Goal: Information Seeking & Learning: Find specific fact

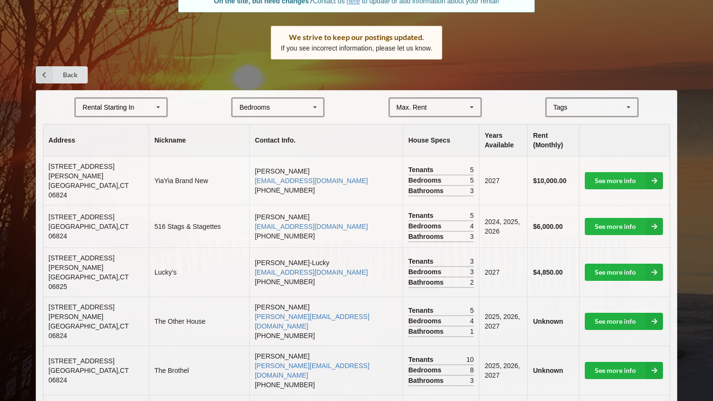
scroll to position [152, 0]
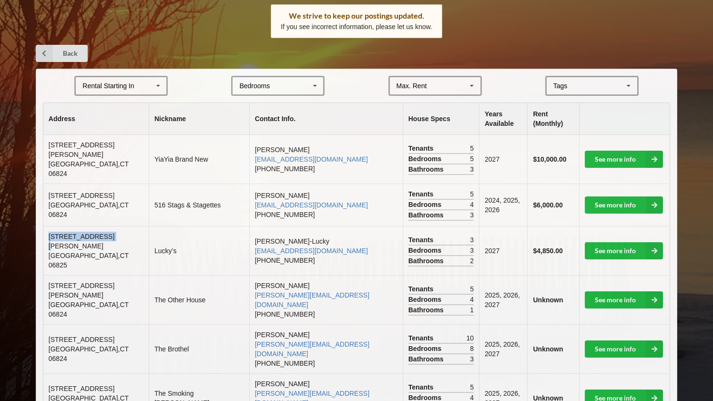
drag, startPoint x: 118, startPoint y: 237, endPoint x: 47, endPoint y: 238, distance: 70.6
click at [47, 238] on td "[STREET_ADDRESS][PERSON_NAME]" at bounding box center [95, 250] width 105 height 49
click at [97, 252] on span "[GEOGRAPHIC_DATA]" at bounding box center [89, 260] width 80 height 17
drag, startPoint x: 114, startPoint y: 245, endPoint x: 47, endPoint y: 238, distance: 66.7
click at [47, 238] on td "[STREET_ADDRESS][PERSON_NAME]" at bounding box center [95, 250] width 105 height 49
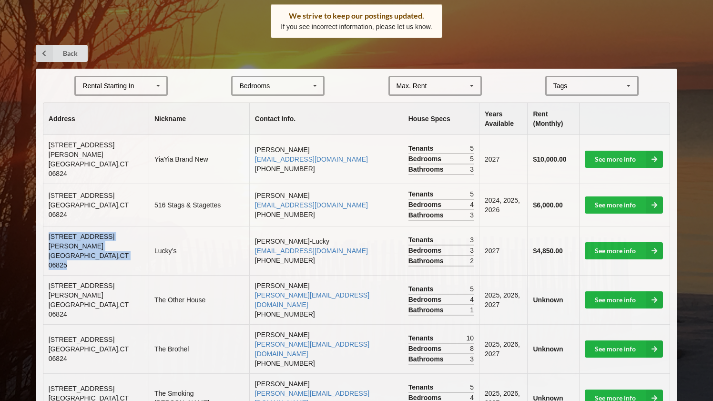
copy td "[STREET_ADDRESS][PERSON_NAME]"
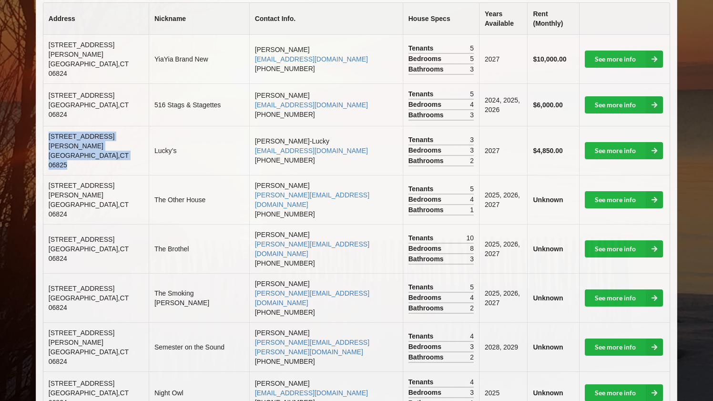
scroll to position [269, 0]
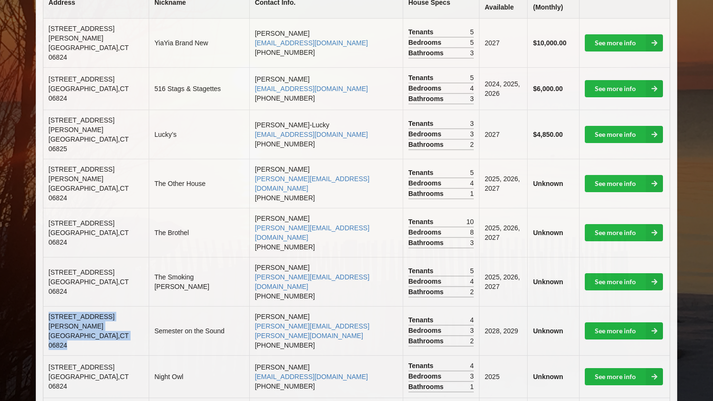
drag, startPoint x: 122, startPoint y: 303, endPoint x: 46, endPoint y: 292, distance: 76.1
click at [46, 306] on td "[STREET_ADDRESS][PERSON_NAME]" at bounding box center [95, 330] width 105 height 49
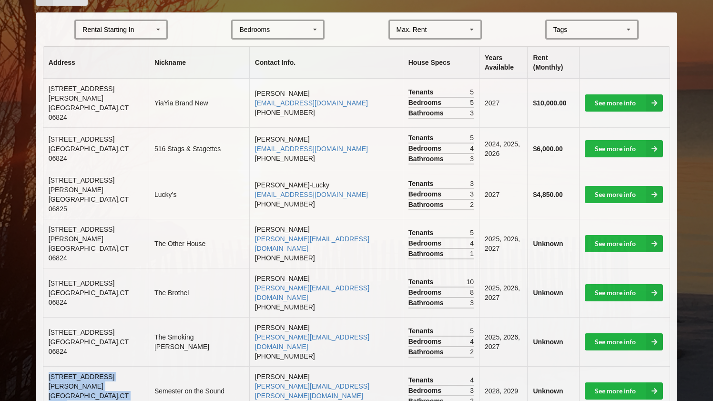
scroll to position [195, 0]
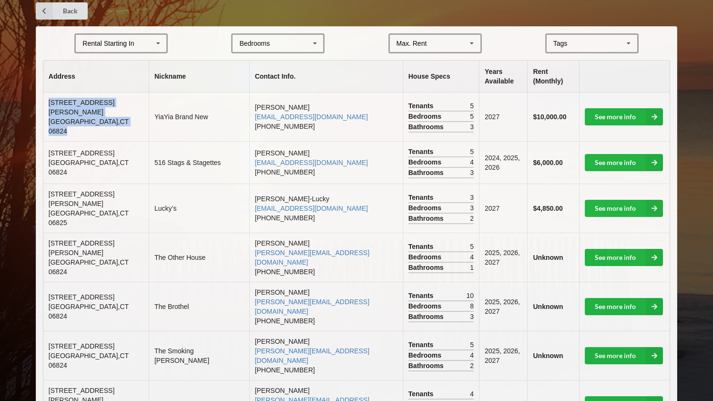
drag, startPoint x: 116, startPoint y: 119, endPoint x: 47, endPoint y: 108, distance: 69.9
click at [47, 108] on td "[STREET_ADDRESS][PERSON_NAME]" at bounding box center [95, 117] width 105 height 49
copy td "[STREET_ADDRESS][PERSON_NAME]"
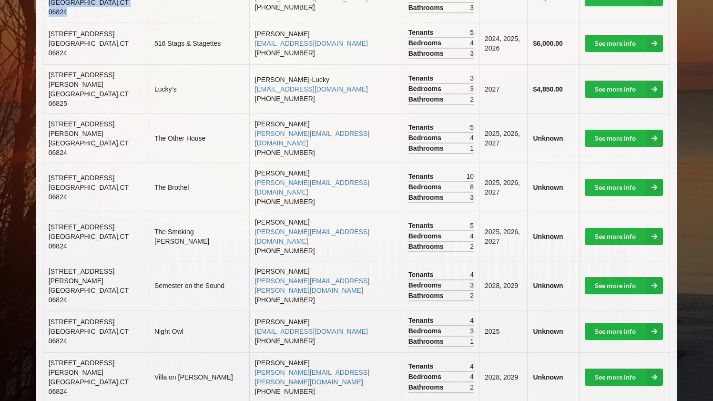
scroll to position [331, 0]
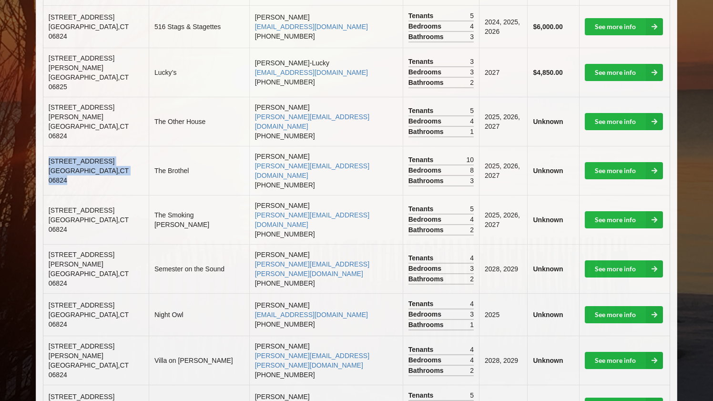
drag, startPoint x: 127, startPoint y: 158, endPoint x: 47, endPoint y: 144, distance: 81.9
click at [47, 146] on td "[STREET_ADDRESS]" at bounding box center [95, 170] width 105 height 49
copy td "[STREET_ADDRESS]"
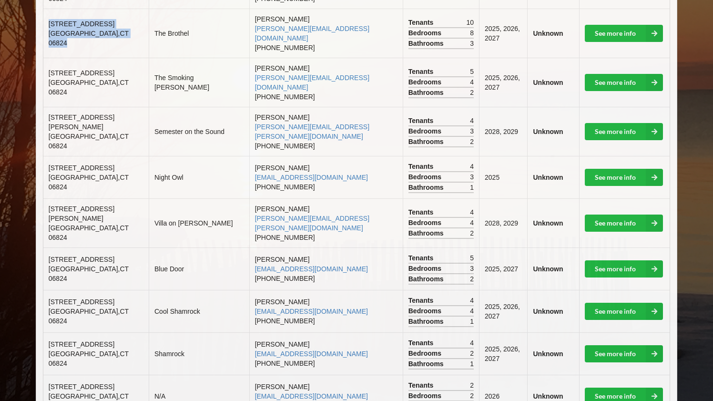
scroll to position [594, 0]
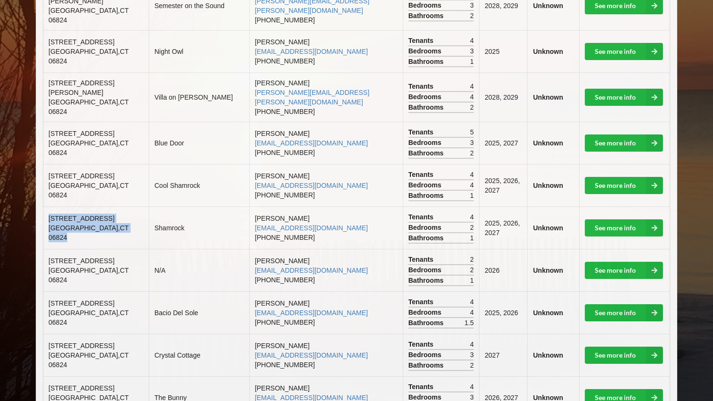
drag, startPoint x: 119, startPoint y: 184, endPoint x: 43, endPoint y: 165, distance: 77.5
click at [43, 207] on td "[STREET_ADDRESS]" at bounding box center [95, 228] width 105 height 42
copy td "[STREET_ADDRESS]"
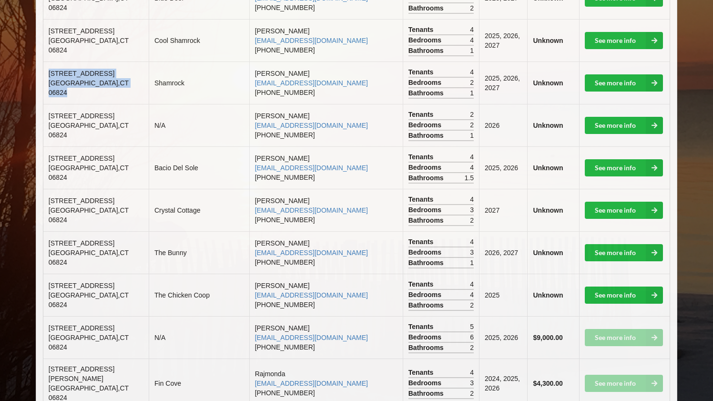
scroll to position [764, 0]
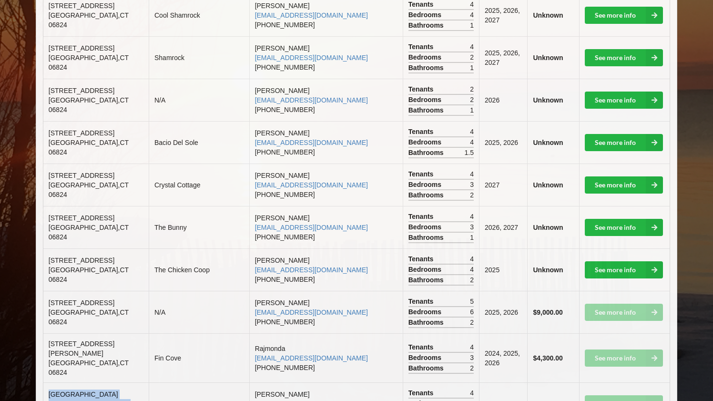
drag, startPoint x: 125, startPoint y: 363, endPoint x: 43, endPoint y: 347, distance: 84.0
click at [43, 382] on td "[STREET_ADDRESS]" at bounding box center [95, 403] width 105 height 42
copy td "[STREET_ADDRESS]"
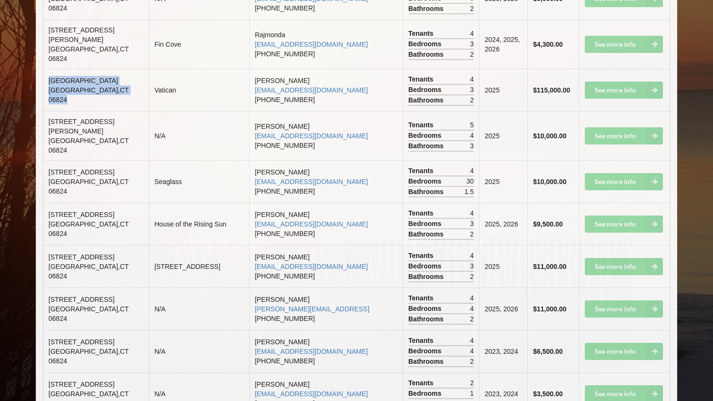
scroll to position [1159, 0]
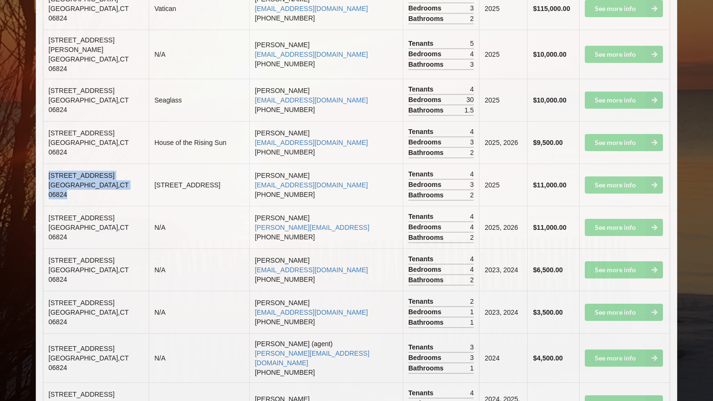
drag, startPoint x: 123, startPoint y: 135, endPoint x: 44, endPoint y: 116, distance: 81.1
click at [44, 164] on td "[STREET_ADDRESS]" at bounding box center [95, 185] width 105 height 42
copy td "[STREET_ADDRESS]"
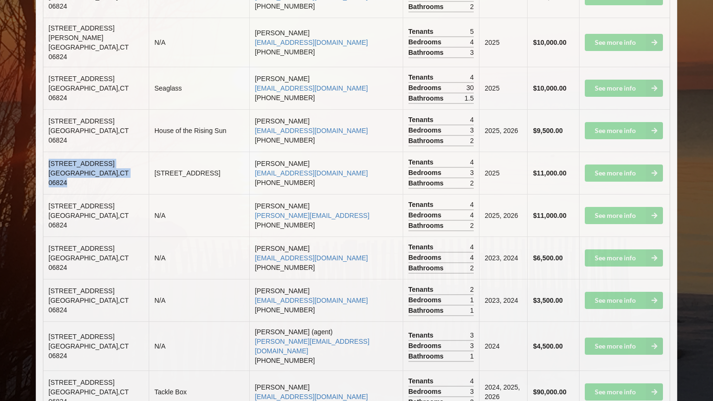
scroll to position [1192, 0]
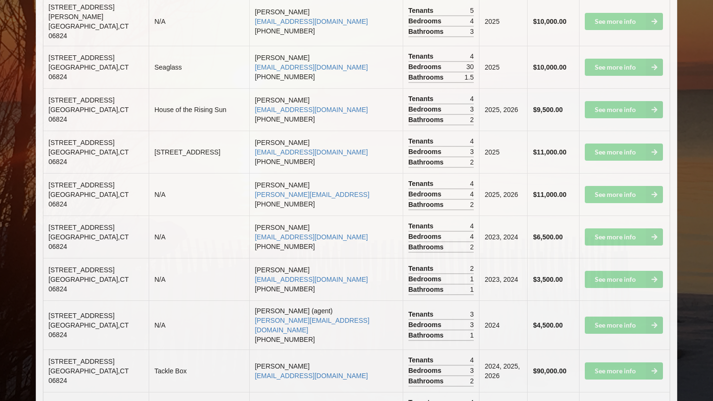
click at [119, 173] on td "[STREET_ADDRESS]" at bounding box center [95, 194] width 105 height 42
drag, startPoint x: 113, startPoint y: 311, endPoint x: 47, endPoint y: 298, distance: 66.8
click at [47, 350] on td "[STREET_ADDRESS]" at bounding box center [95, 371] width 105 height 42
copy td "[STREET_ADDRESS]"
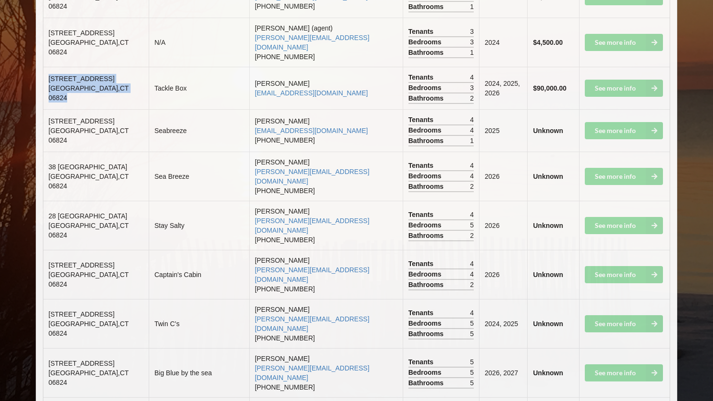
scroll to position [1631, 0]
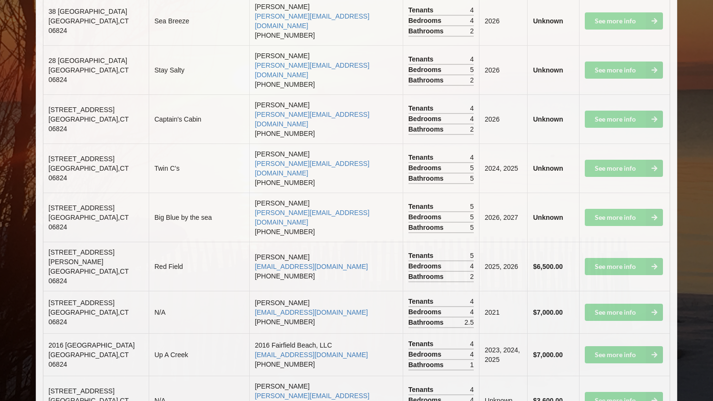
drag, startPoint x: 128, startPoint y: 72, endPoint x: 47, endPoint y: 74, distance: 81.1
click at [47, 144] on td "[STREET_ADDRESS]" at bounding box center [95, 168] width 105 height 49
copy span "[STREET_ADDRESS]"
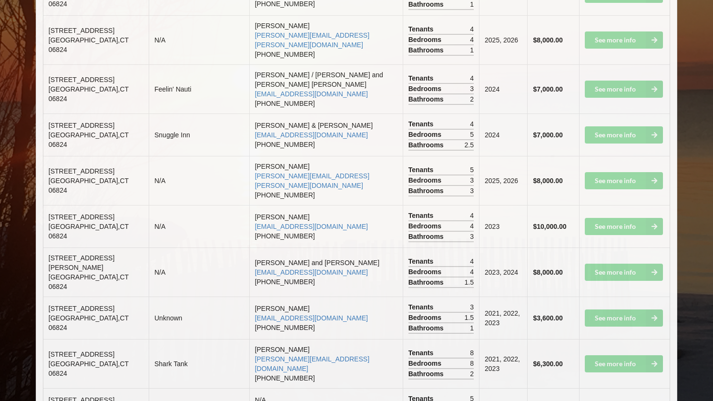
scroll to position [2094, 0]
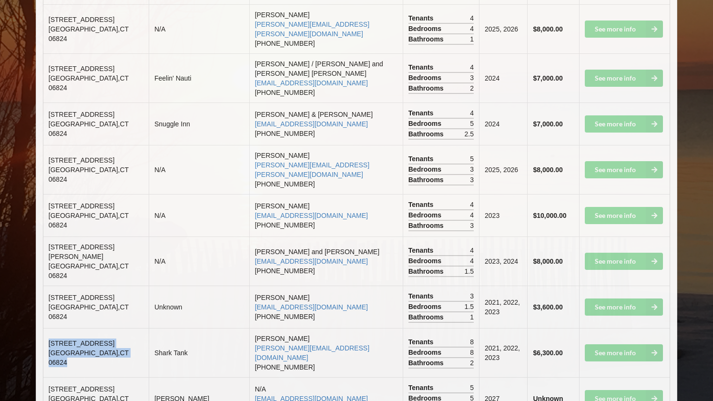
drag, startPoint x: 126, startPoint y: 223, endPoint x: 43, endPoint y: 203, distance: 85.7
copy td "[STREET_ADDRESS]"
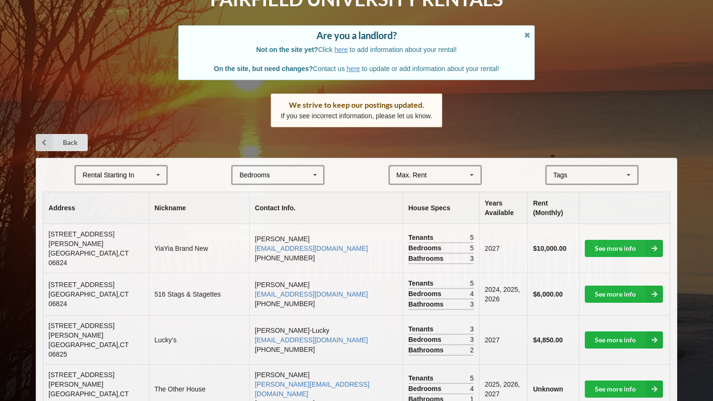
scroll to position [62, 0]
